Goal: Find specific page/section: Find specific page/section

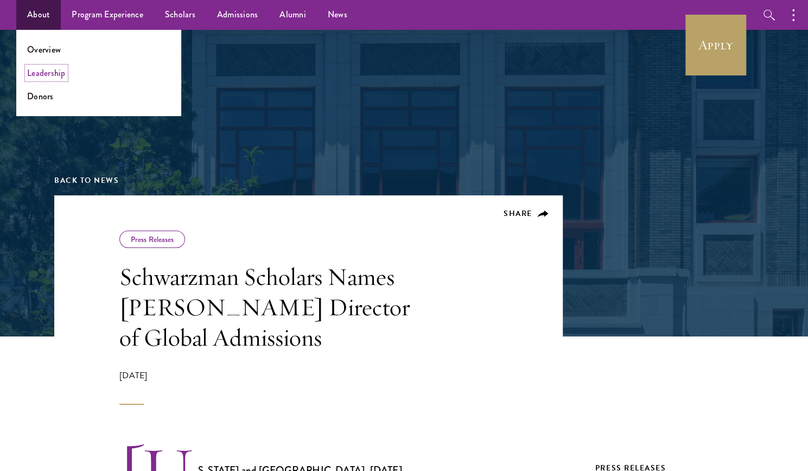
click at [42, 74] on link "Leadership" at bounding box center [46, 73] width 39 height 12
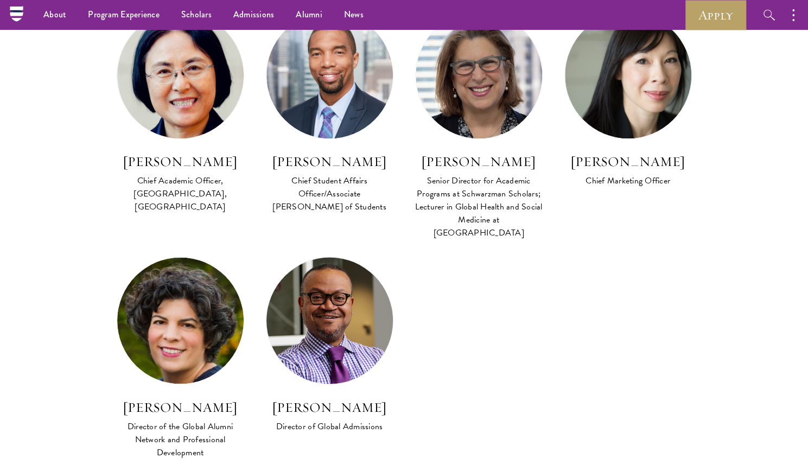
scroll to position [926, 0]
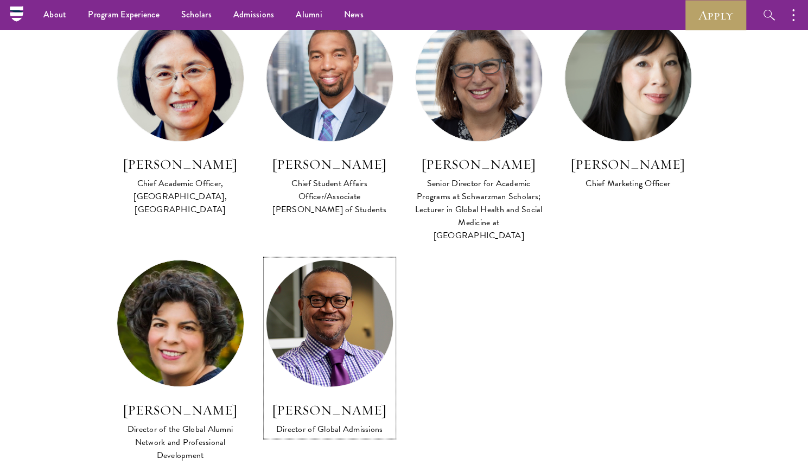
click at [347, 323] on img at bounding box center [329, 322] width 139 height 139
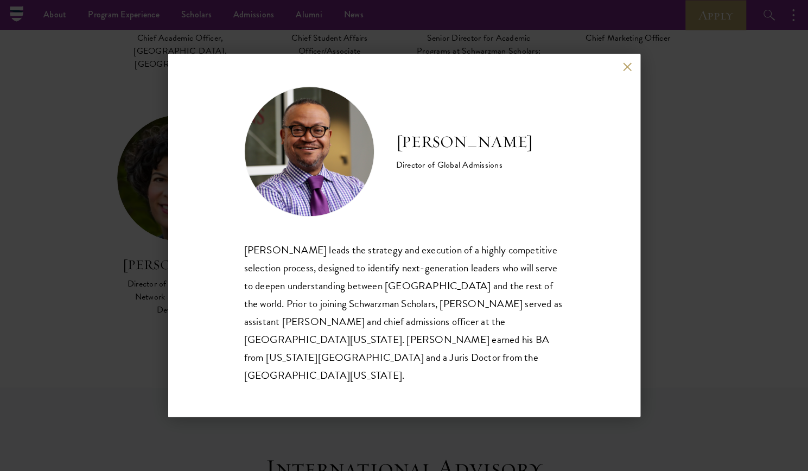
scroll to position [893, 0]
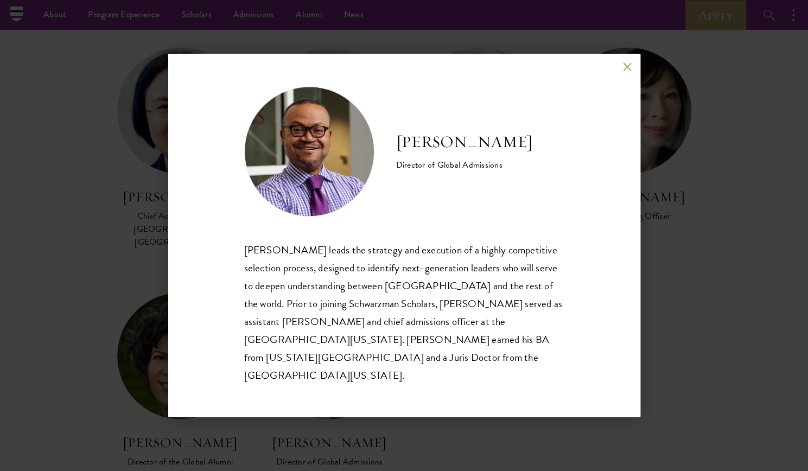
click at [653, 298] on div "Cordel Faulk Director of Global Admissions Cordel Faulk leads the strategy and …" at bounding box center [404, 235] width 808 height 471
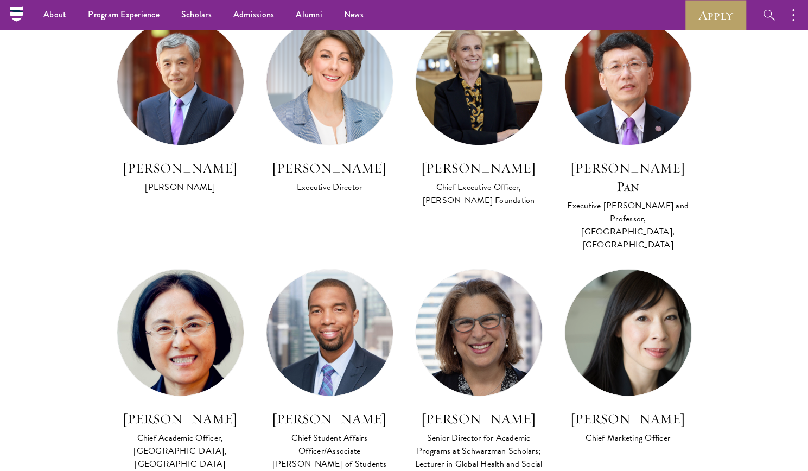
scroll to position [609, 0]
